Goal: Task Accomplishment & Management: Manage account settings

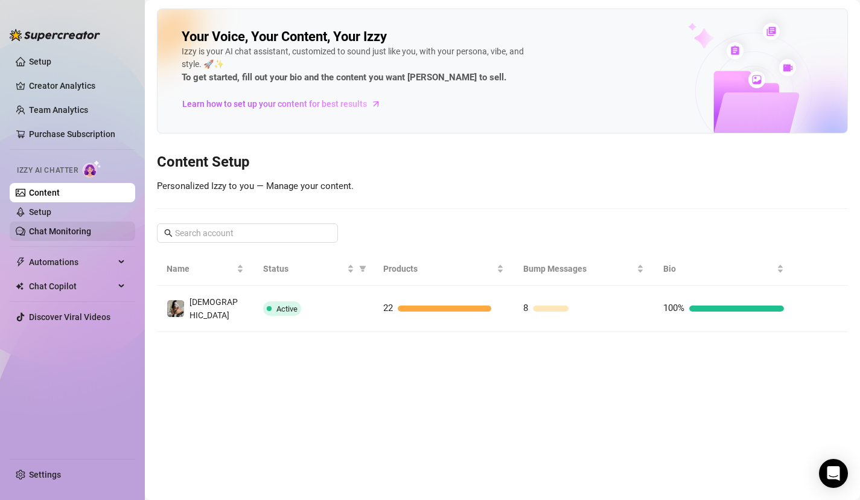
click at [72, 226] on link "Chat Monitoring" at bounding box center [60, 231] width 62 height 10
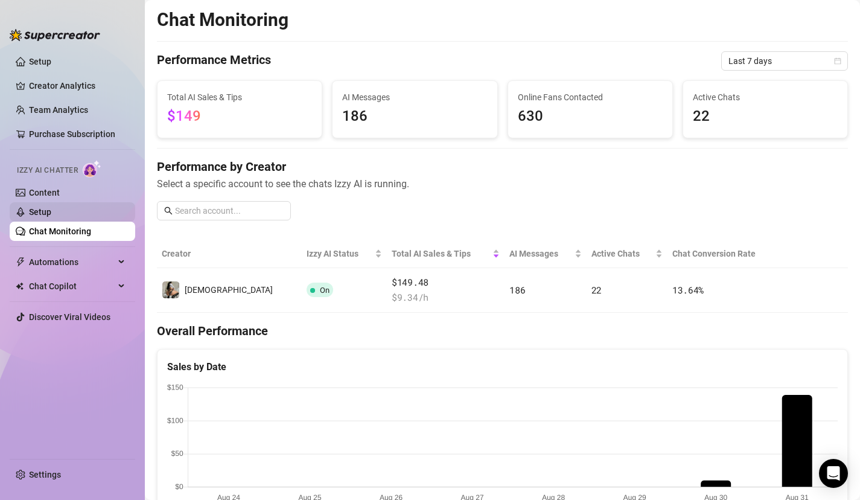
click at [51, 217] on link "Setup" at bounding box center [40, 212] width 22 height 10
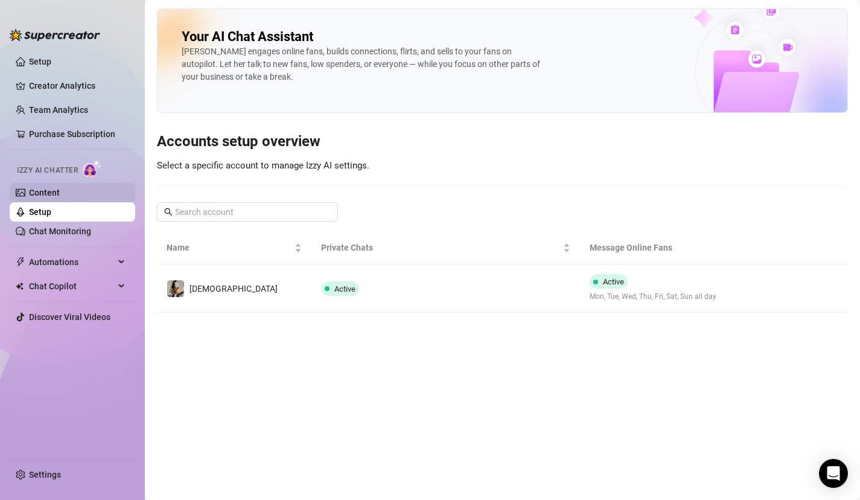
click at [57, 197] on link "Content" at bounding box center [44, 193] width 31 height 10
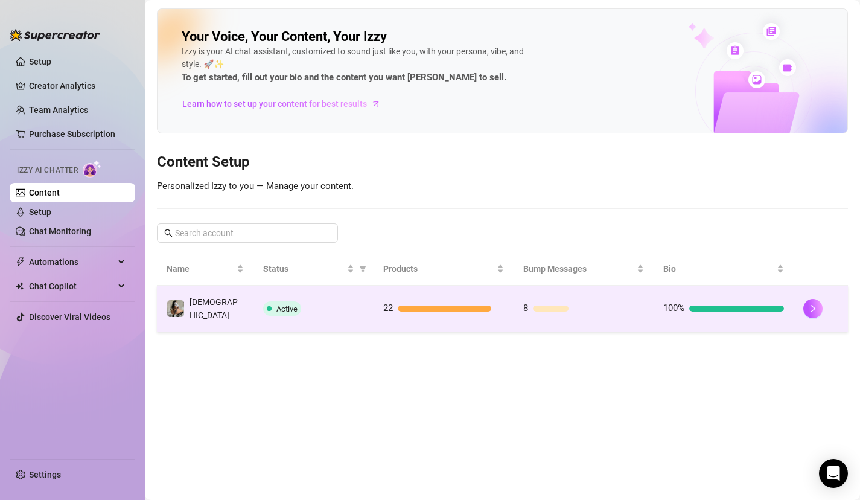
click at [305, 289] on td "Active" at bounding box center [314, 308] width 120 height 46
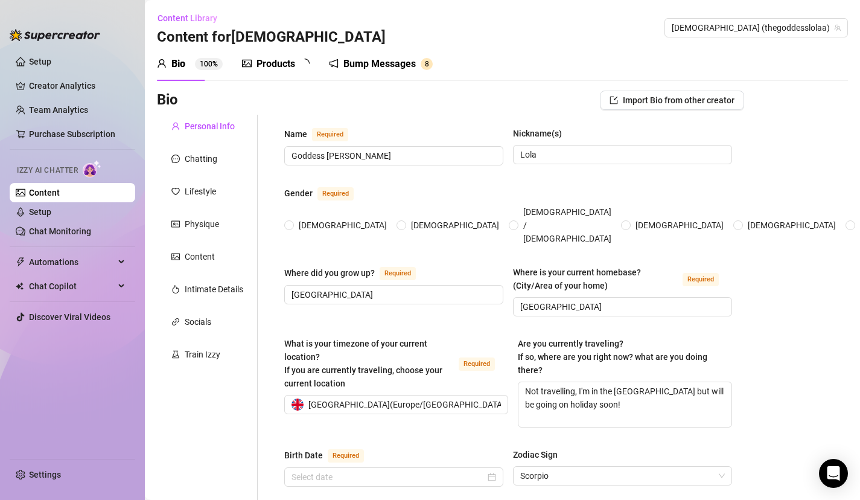
radio input "true"
type input "[DATE]"
click at [51, 210] on link "Setup" at bounding box center [40, 212] width 22 height 10
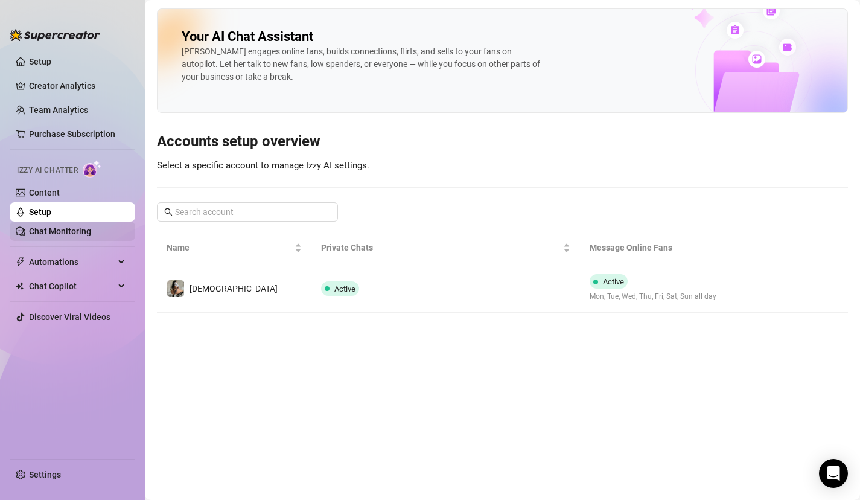
click at [88, 226] on link "Chat Monitoring" at bounding box center [60, 231] width 62 height 10
